Goal: Information Seeking & Learning: Learn about a topic

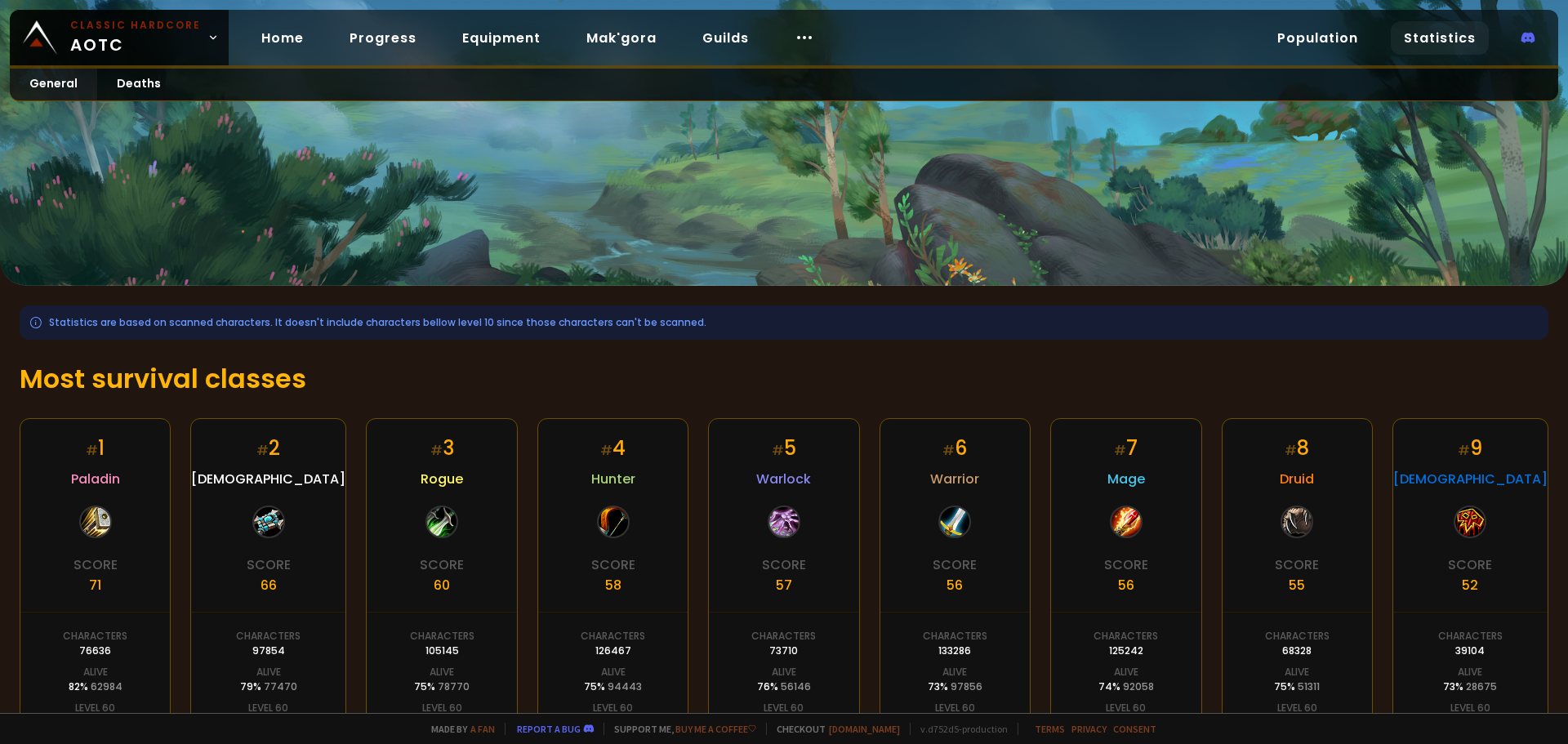
scroll to position [244, 0]
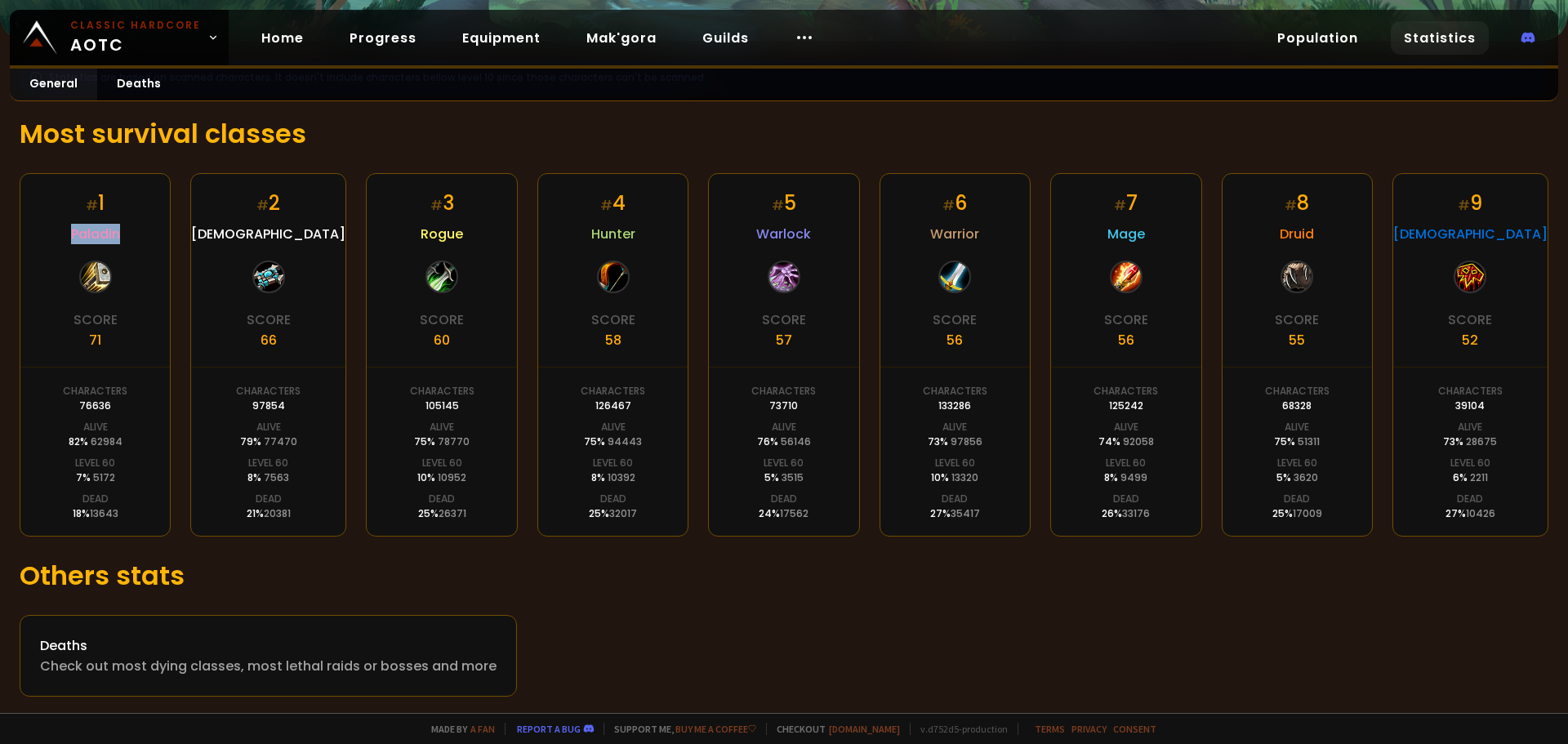
drag, startPoint x: 127, startPoint y: 236, endPoint x: 0, endPoint y: 235, distance: 127.0
click at [0, 235] on div "Statistics are based on scanned characters. It doesn't include characters bello…" at bounding box center [784, 378] width 1568 height 675
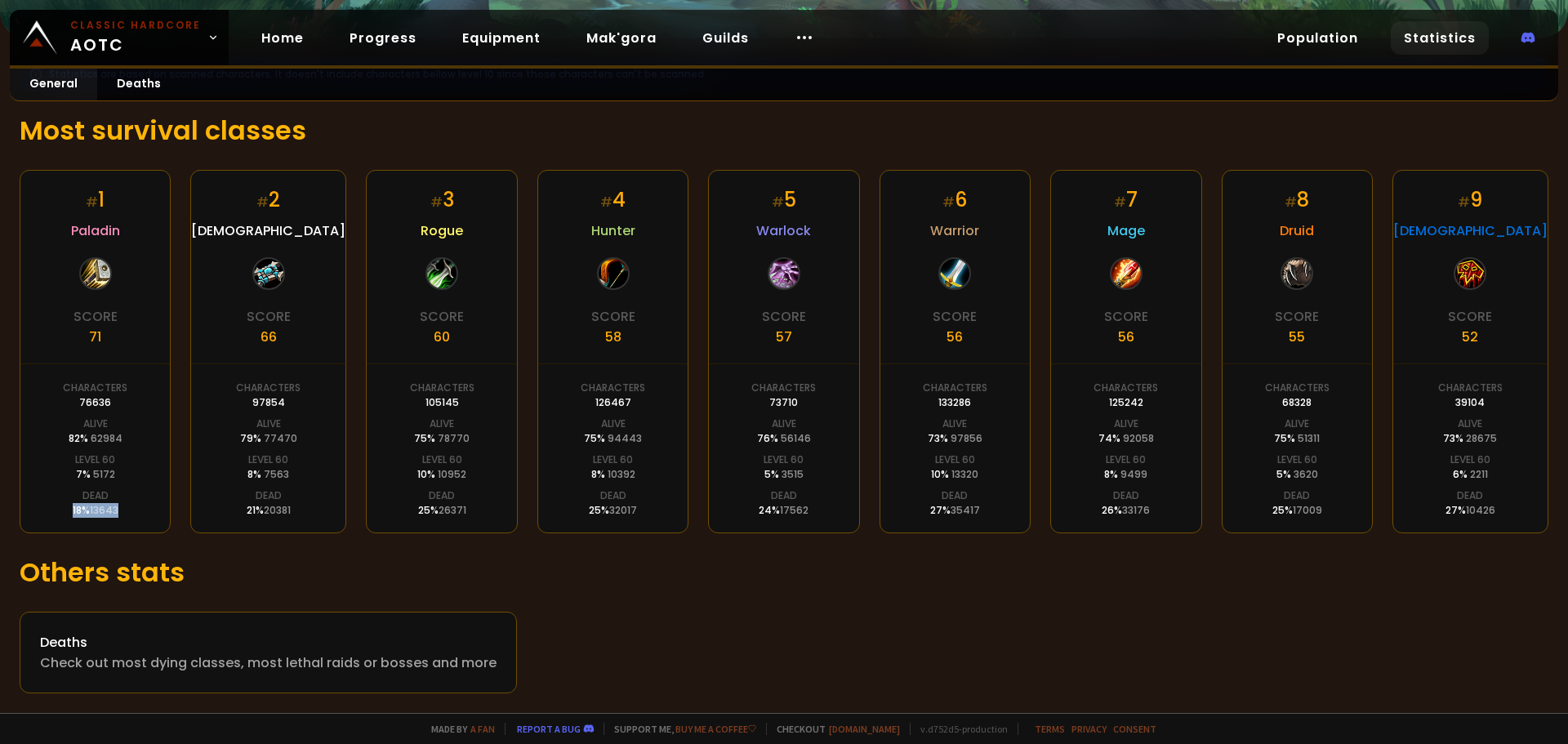
drag, startPoint x: 67, startPoint y: 510, endPoint x: 134, endPoint y: 509, distance: 67.0
click at [134, 509] on div "# 1 Paladin Score 71 Characters 76636 Alive 82 % 62984 Level 60 7 % 5172 Dead 1…" at bounding box center [95, 352] width 151 height 363
drag, startPoint x: 92, startPoint y: 197, endPoint x: 73, endPoint y: 162, distance: 39.8
click at [92, 196] on small "#" at bounding box center [92, 201] width 13 height 18
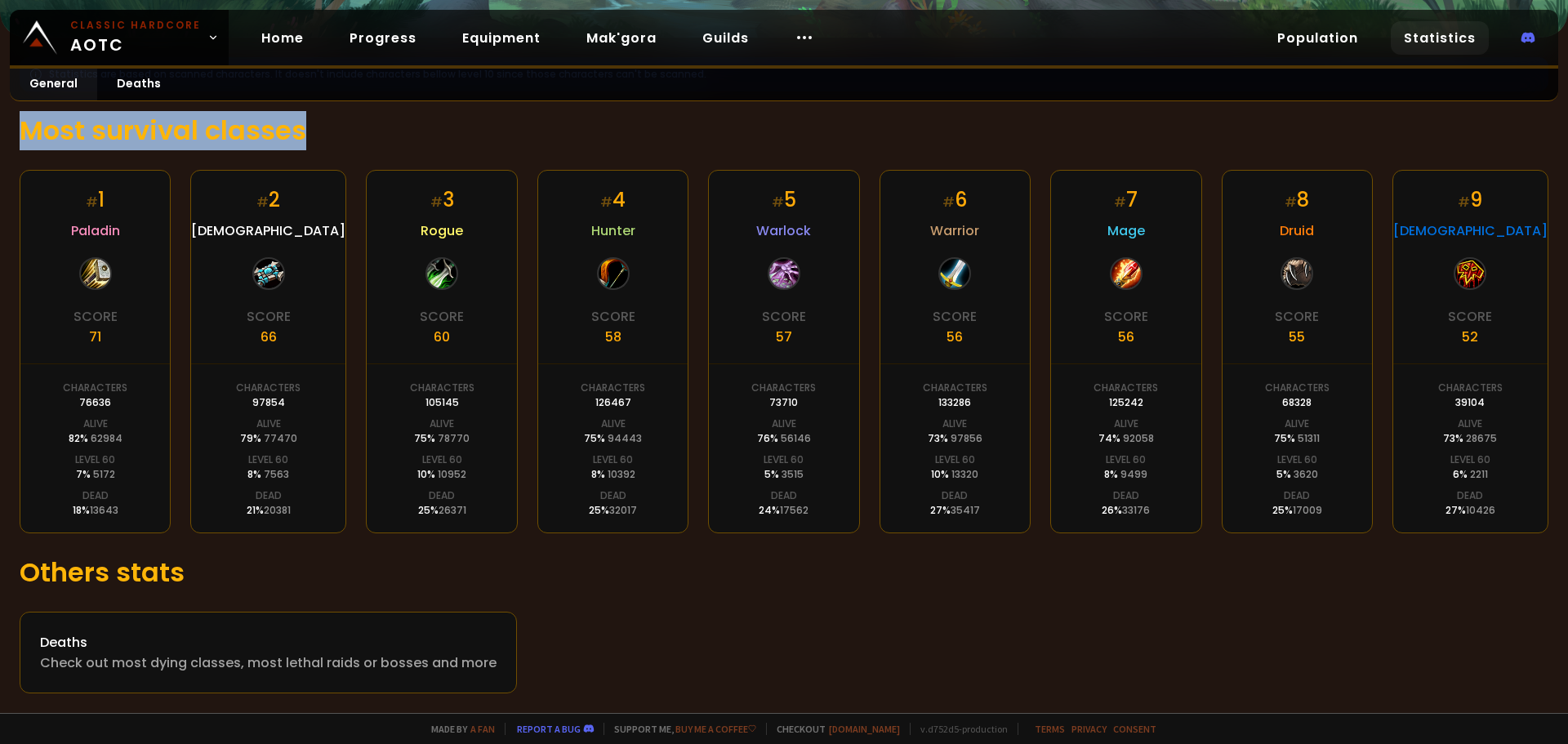
drag, startPoint x: 27, startPoint y: 132, endPoint x: 411, endPoint y: 143, distance: 384.2
click at [411, 143] on h1 "Most survival classes" at bounding box center [783, 130] width 1528 height 40
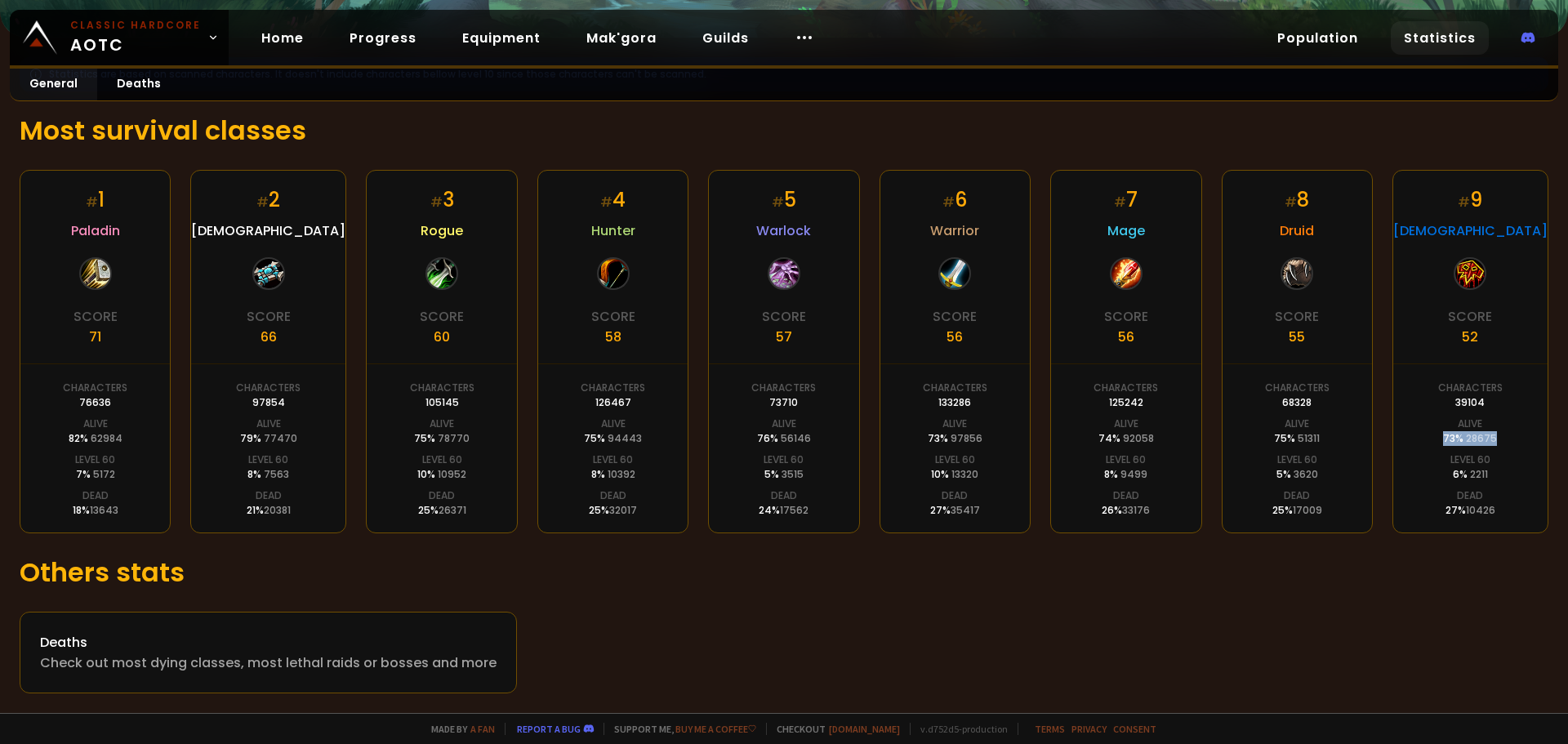
drag, startPoint x: 1502, startPoint y: 444, endPoint x: 1431, endPoint y: 441, distance: 71.1
click at [1431, 441] on div "# 9 Shaman Score 52 Characters 39104 Alive 73 % 28675 Level 60 6 % 2211 Dead 27…" at bounding box center [1469, 352] width 156 height 363
click at [1476, 491] on div "Dead 27 % 10426" at bounding box center [1470, 502] width 50 height 29
drag, startPoint x: 652, startPoint y: 247, endPoint x: 574, endPoint y: 234, distance: 79.1
click at [574, 234] on div "# 4 Hunter Score 58 Characters 126467 Alive 75 % 94443 Level 60 8 % 10392 Dead …" at bounding box center [613, 352] width 151 height 363
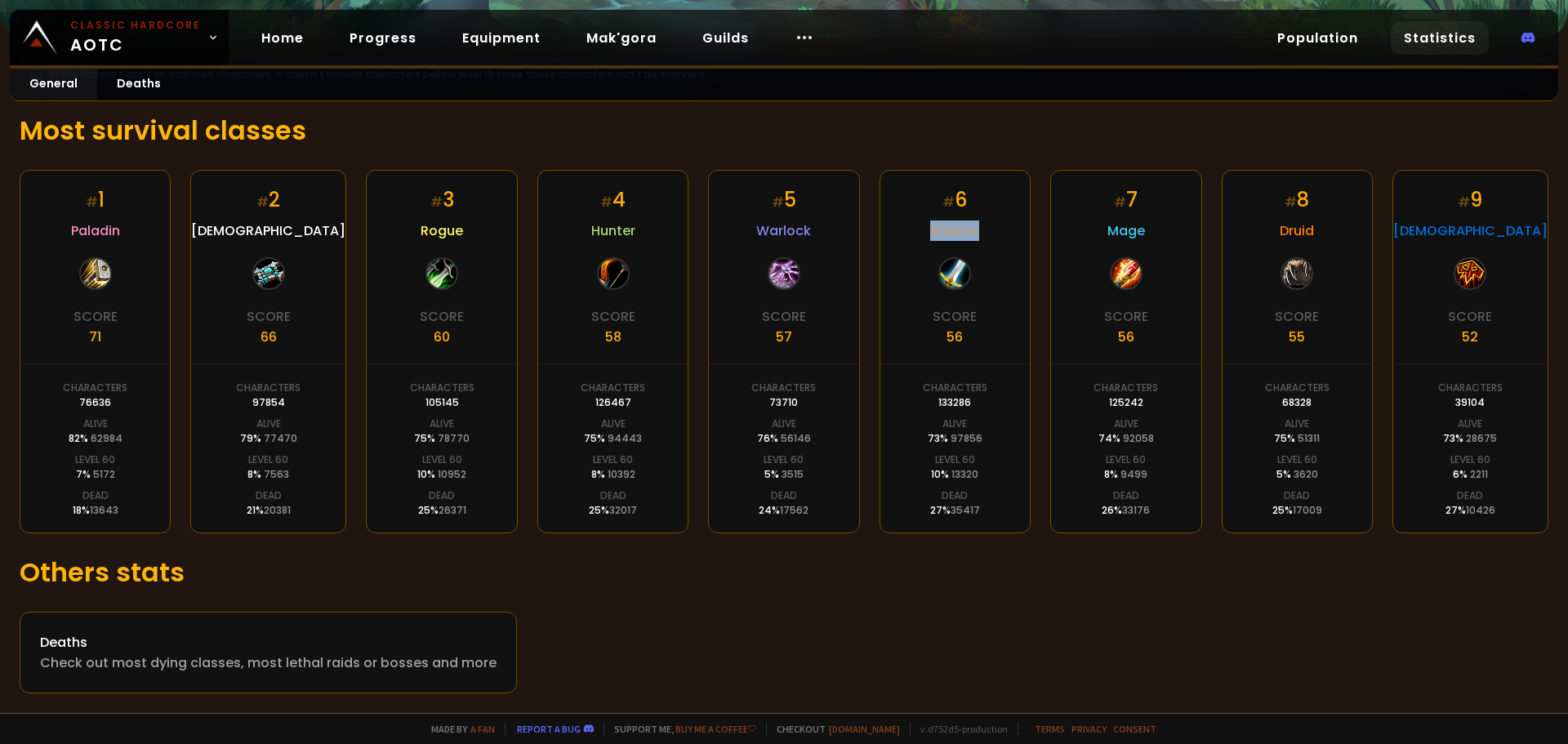
drag, startPoint x: 974, startPoint y: 230, endPoint x: 898, endPoint y: 235, distance: 76.2
click at [900, 231] on div "# 6 Warrior Score 56 Characters 133286 Alive 73 % 97856 Level 60 10 % 13320 Dea…" at bounding box center [955, 352] width 151 height 363
click at [908, 223] on div "# 6 Warrior Score 56 Characters 133286 Alive 73 % 97856 Level 60 10 % 13320 Dea…" at bounding box center [955, 352] width 151 height 363
drag, startPoint x: 913, startPoint y: 229, endPoint x: 980, endPoint y: 228, distance: 67.0
click at [980, 228] on div "# 6 Warrior Score 56 Characters 133286 Alive 73 % 97856 Level 60 10 % 13320 Dea…" at bounding box center [955, 352] width 151 height 363
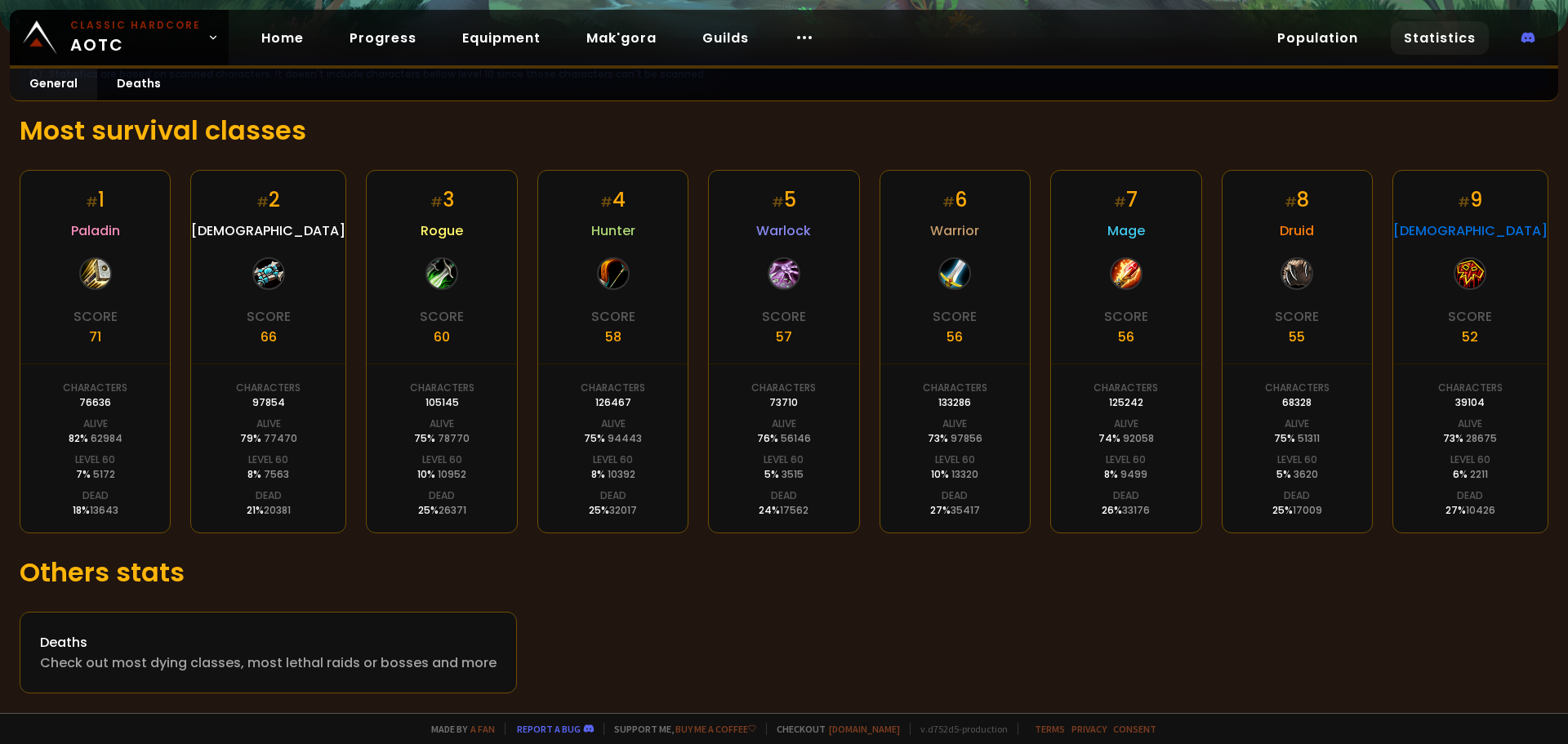
drag, startPoint x: 748, startPoint y: 308, endPoint x: 718, endPoint y: 281, distance: 40.4
click at [750, 310] on div "# 5 Warlock Score 57 Characters 73710 Alive 76 % 56146 Level 60 5 % 3515 Dead 2…" at bounding box center [783, 352] width 151 height 363
drag, startPoint x: 732, startPoint y: 313, endPoint x: 719, endPoint y: 326, distance: 18.4
